Goal: Find specific page/section: Find specific page/section

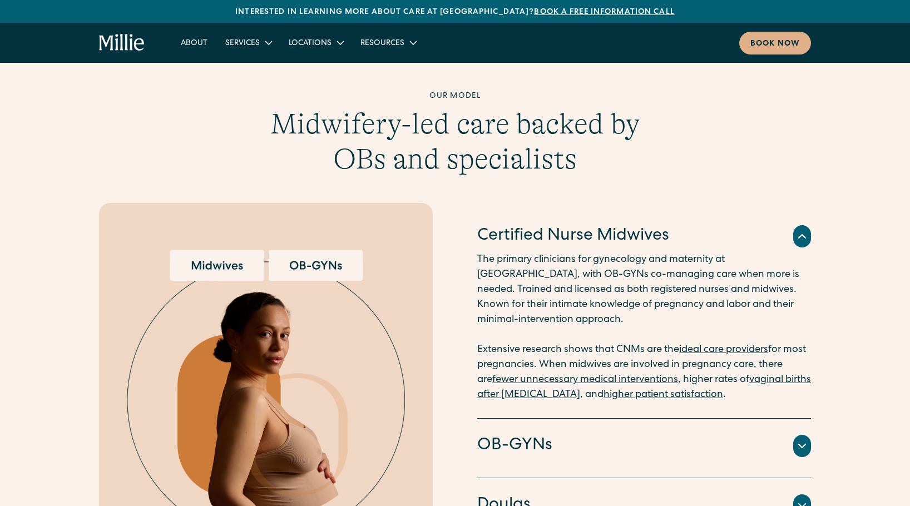
scroll to position [1056, 0]
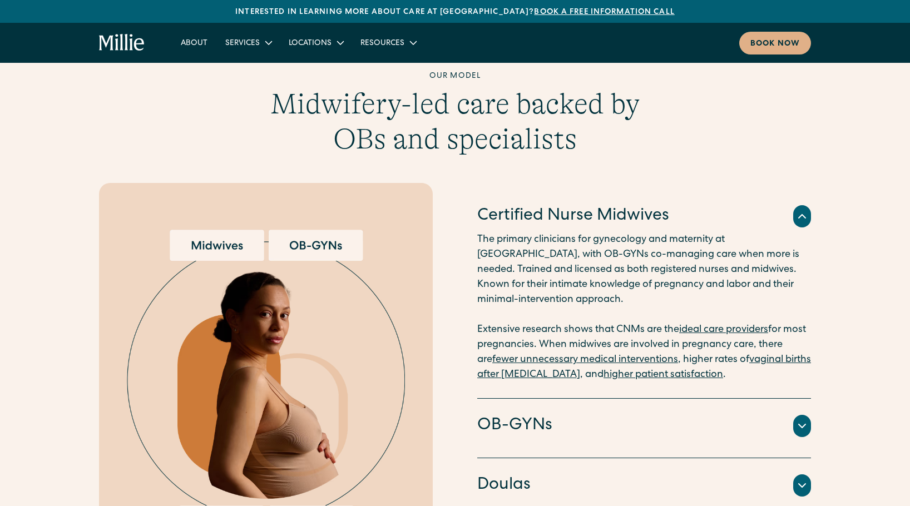
click at [514, 415] on h4 "OB-GYNs" at bounding box center [514, 426] width 75 height 23
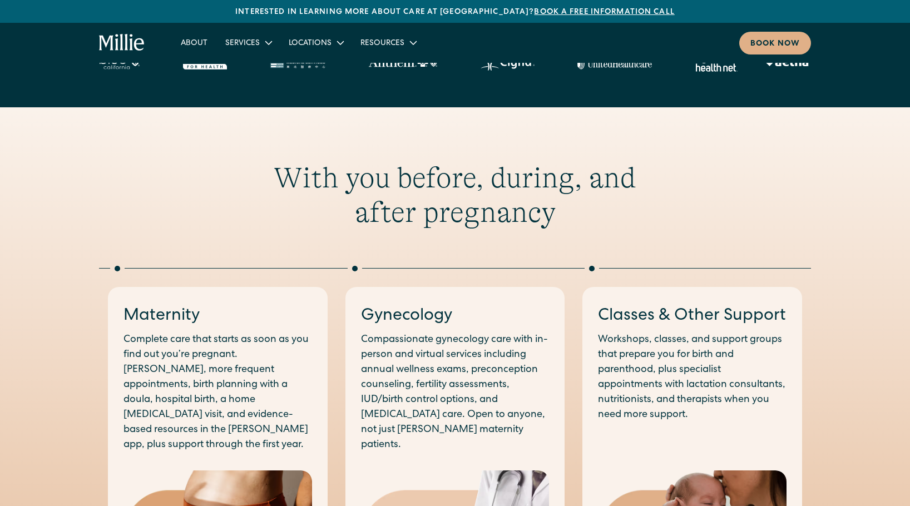
scroll to position [407, 0]
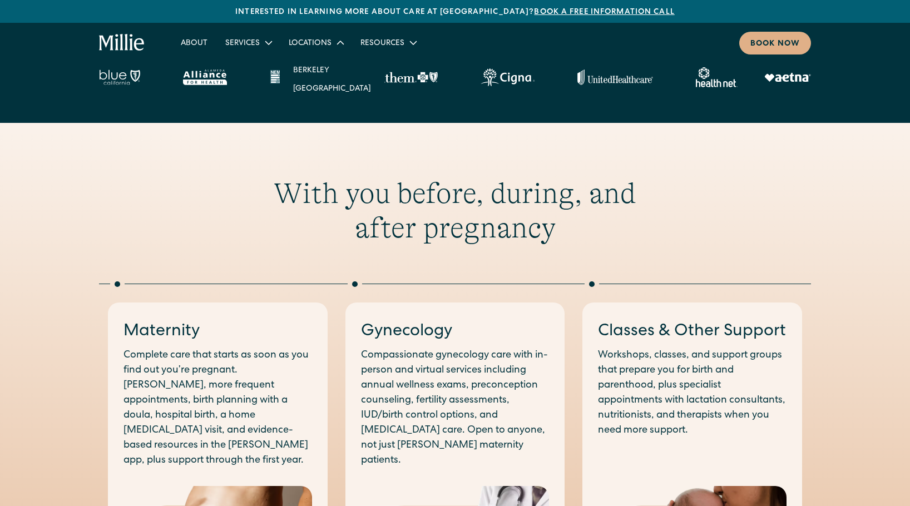
click at [327, 41] on div "Locations" at bounding box center [310, 44] width 43 height 12
click at [320, 42] on div "Locations" at bounding box center [310, 44] width 43 height 12
click at [314, 71] on link "Berkeley" at bounding box center [332, 70] width 96 height 18
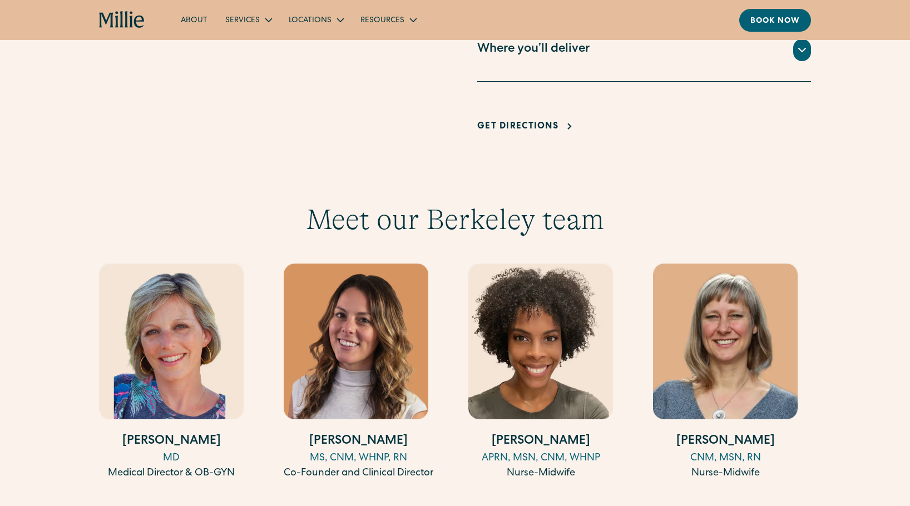
scroll to position [1128, 0]
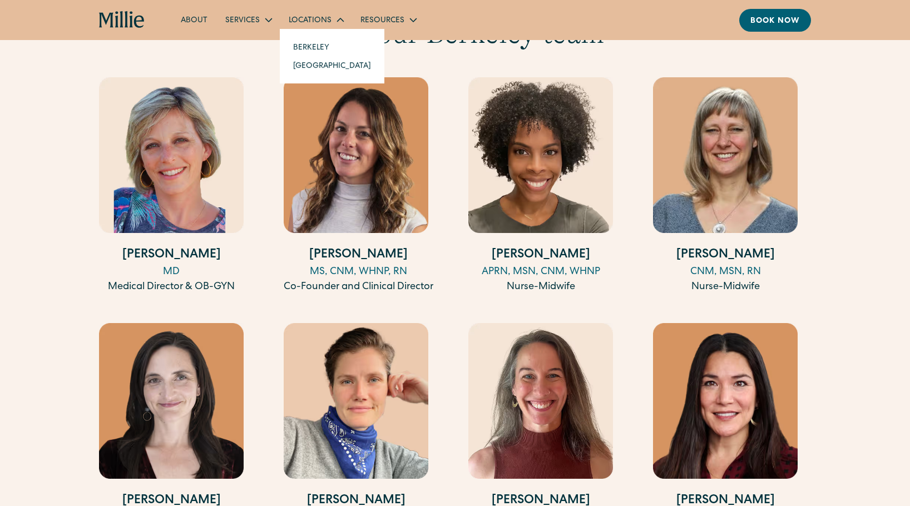
click at [322, 19] on div "Locations" at bounding box center [310, 21] width 43 height 12
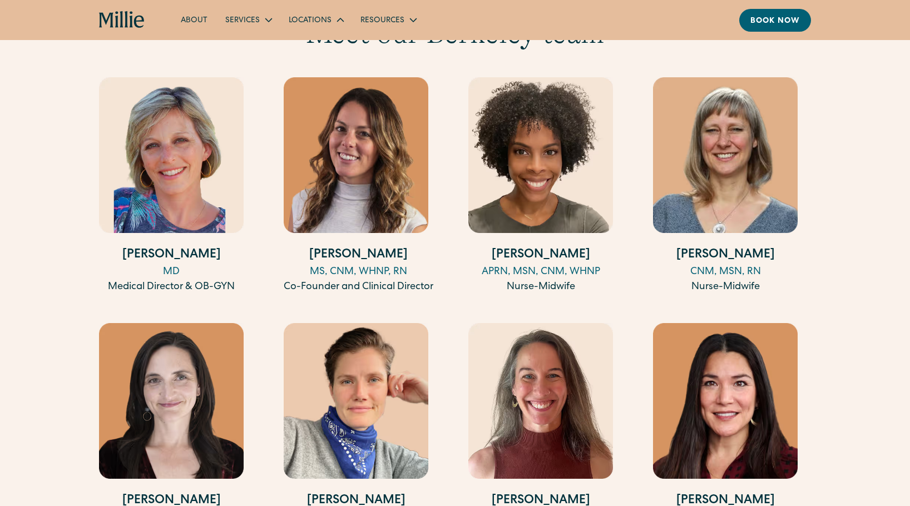
click at [322, 19] on div "Locations" at bounding box center [310, 21] width 43 height 12
click at [328, 72] on link "[GEOGRAPHIC_DATA]" at bounding box center [332, 65] width 96 height 18
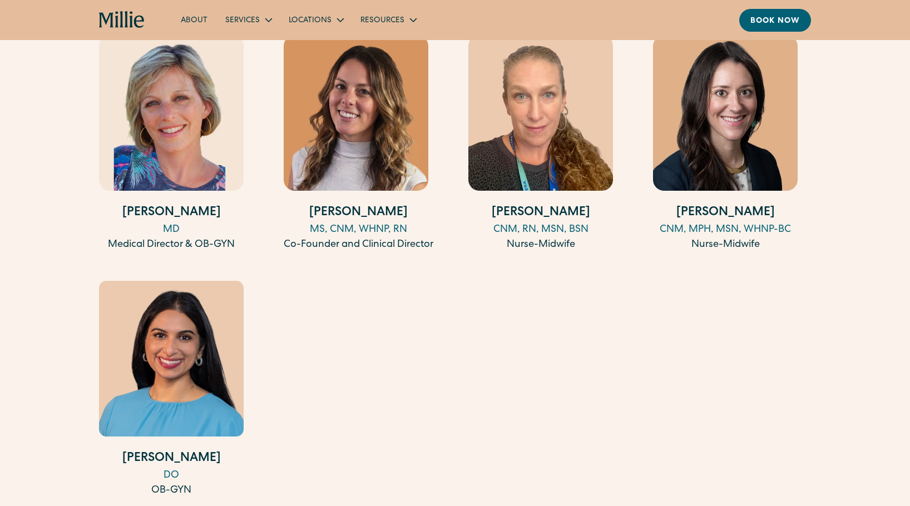
scroll to position [1166, 0]
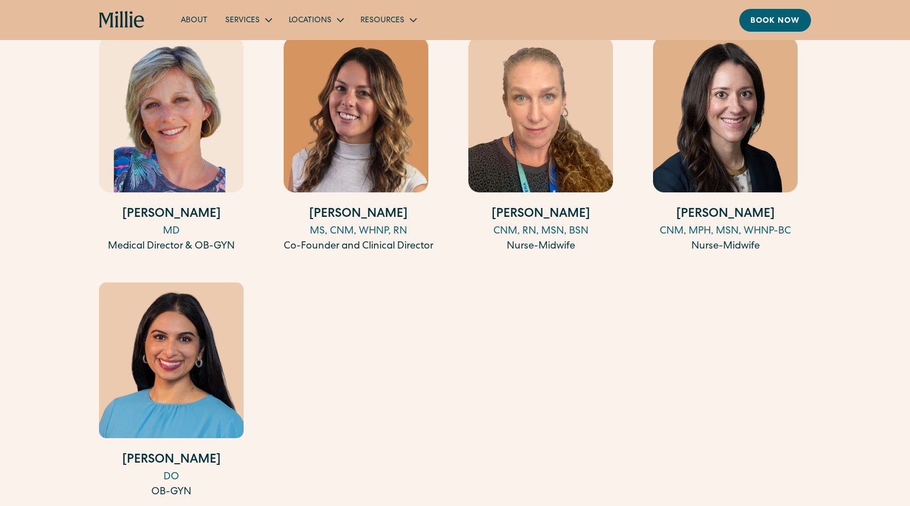
click at [203, 408] on img at bounding box center [171, 361] width 145 height 156
click at [753, 157] on img at bounding box center [725, 115] width 145 height 156
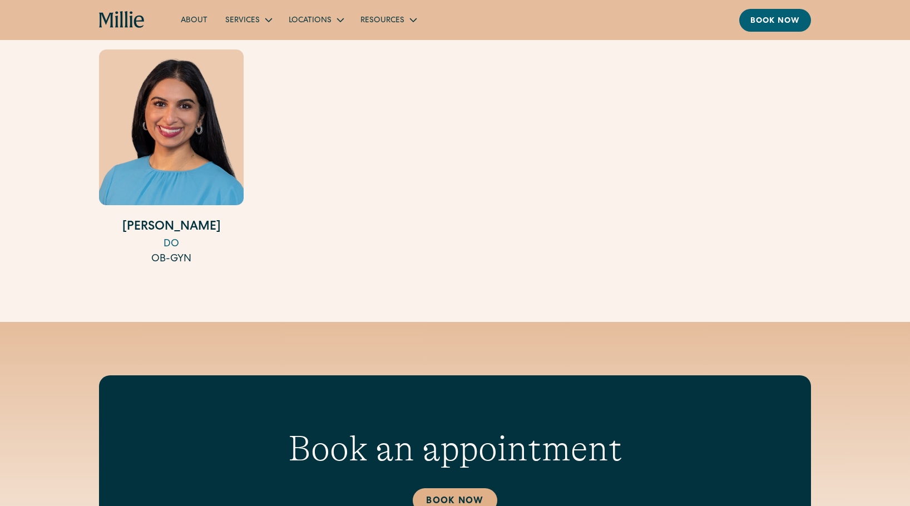
scroll to position [1357, 0]
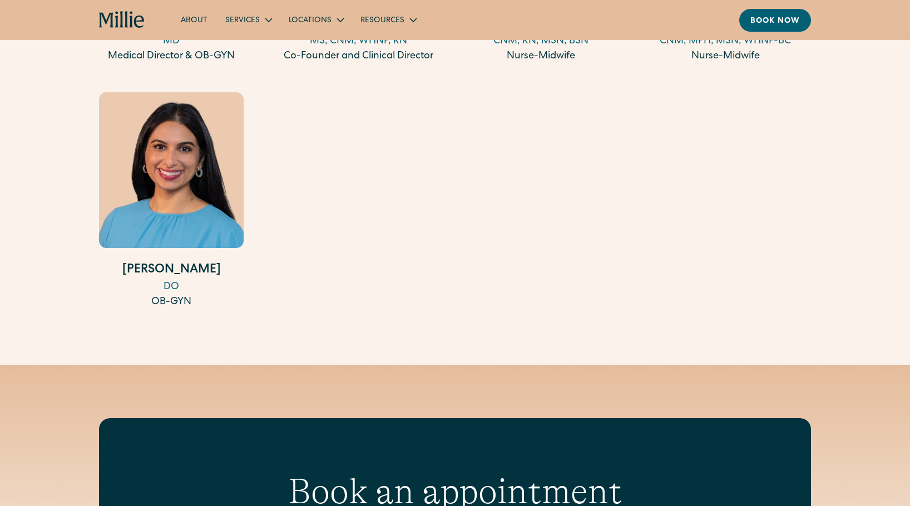
click at [218, 191] on img at bounding box center [171, 170] width 145 height 156
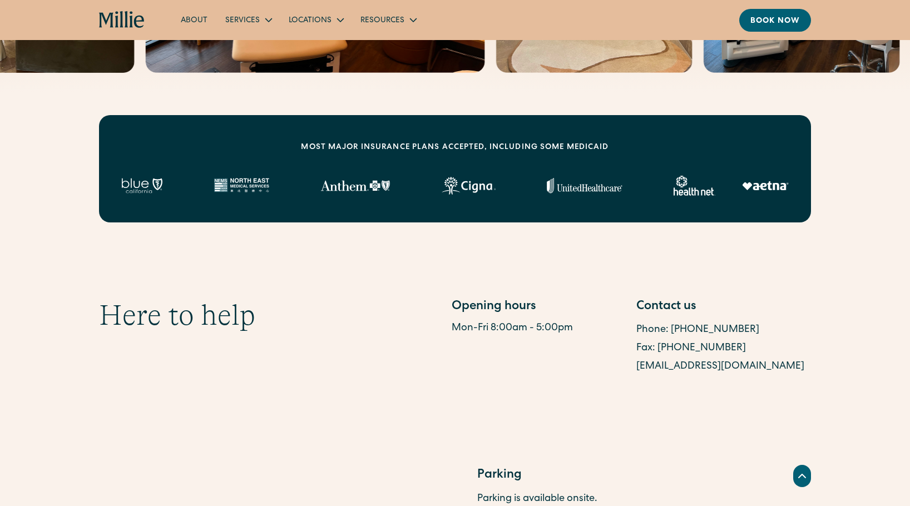
scroll to position [0, 0]
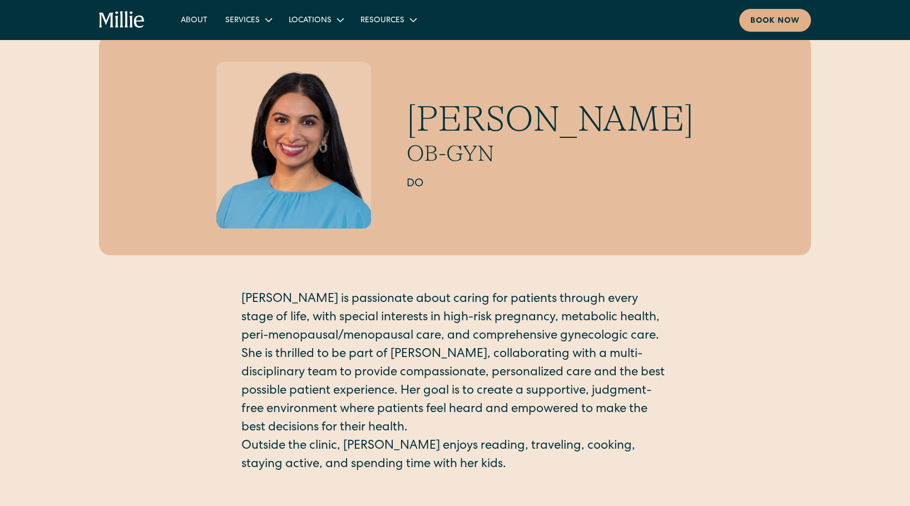
scroll to position [37, 0]
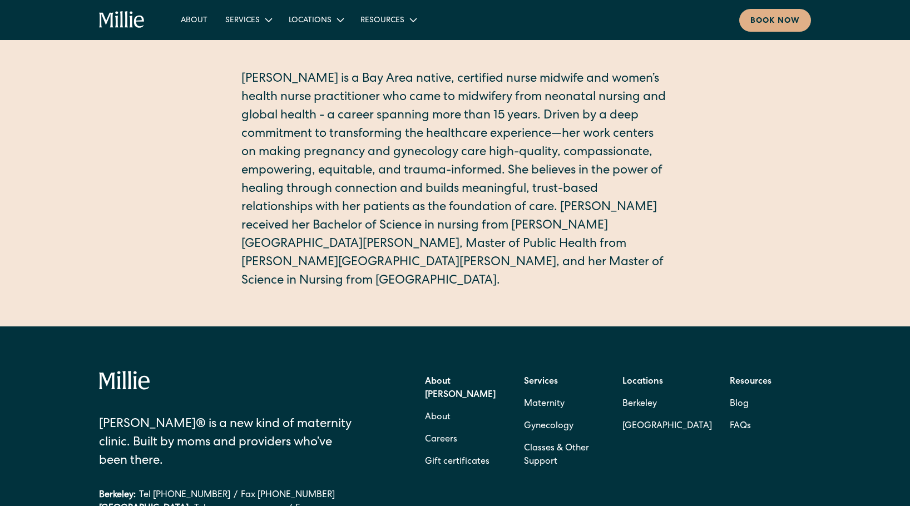
scroll to position [258, 0]
